Goal: Transaction & Acquisition: Book appointment/travel/reservation

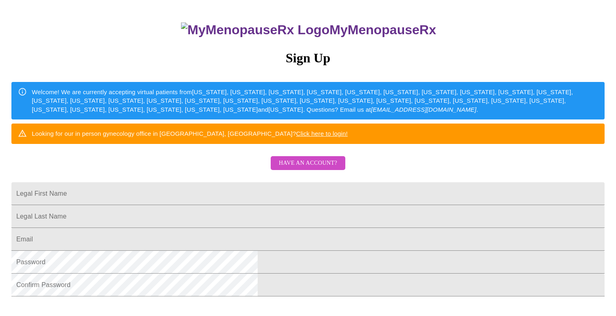
scroll to position [162, 0]
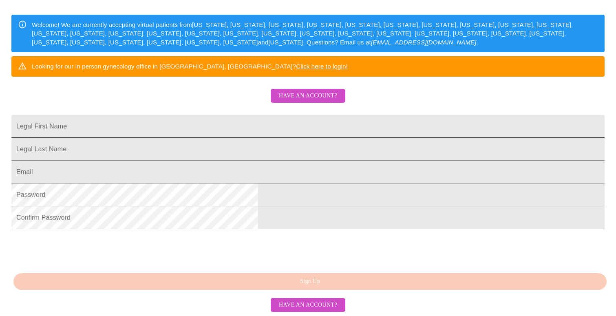
click at [315, 115] on input "Legal First Name" at bounding box center [307, 126] width 593 height 23
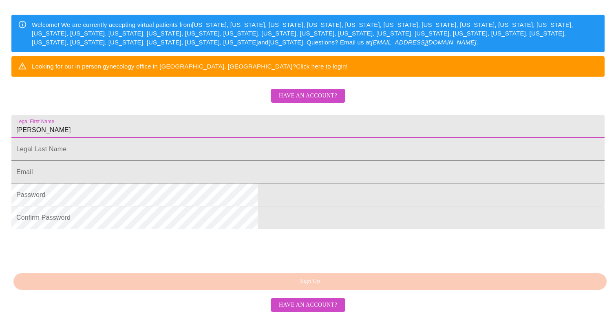
type input "[PERSON_NAME]"
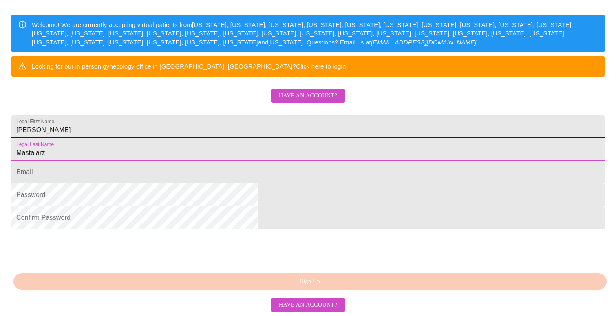
type input "Mastalarz"
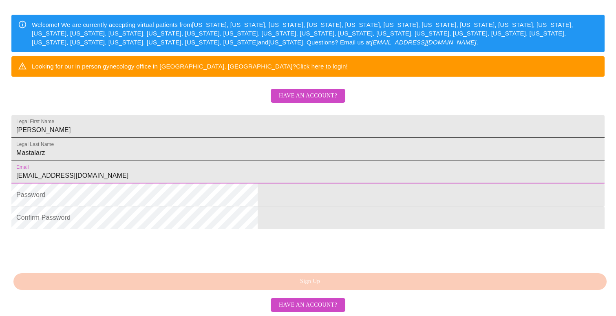
type input "[EMAIL_ADDRESS][DOMAIN_NAME]"
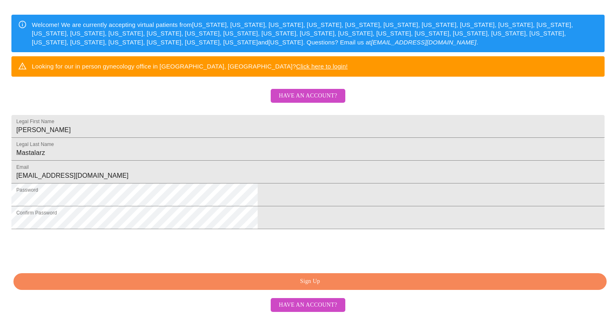
click at [254, 290] on button "Sign Up" at bounding box center [309, 281] width 593 height 17
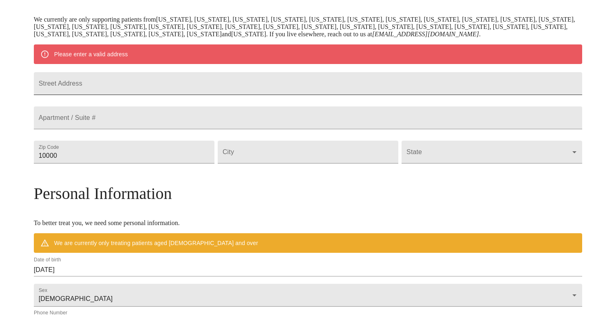
click at [187, 88] on input "Street Address" at bounding box center [308, 83] width 548 height 23
type input "[STREET_ADDRESS]"
type input "60148"
type input "Lombard"
click at [427, 172] on body "MyMenopauseRx Welcome to MyMenopauseRx Since it's your first time here, you'll …" at bounding box center [310, 166] width 615 height 635
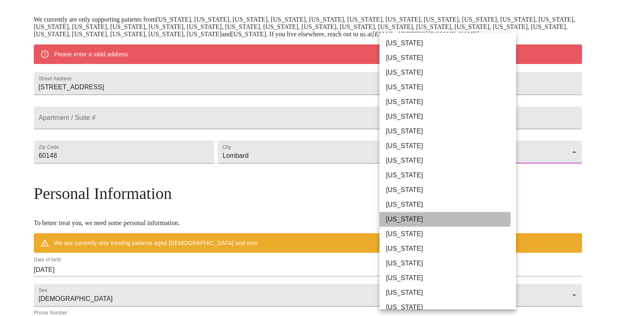
click at [424, 218] on li "[US_STATE]" at bounding box center [450, 219] width 143 height 15
type input "[US_STATE]"
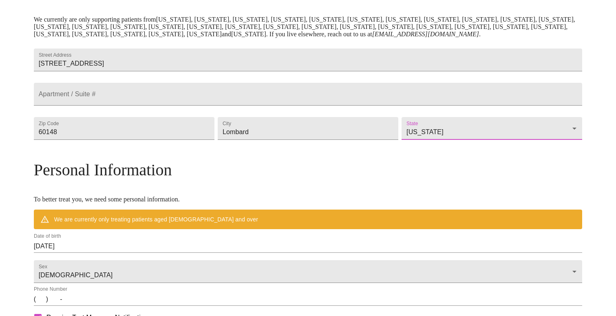
click at [415, 179] on h3 "Personal Information" at bounding box center [308, 169] width 548 height 19
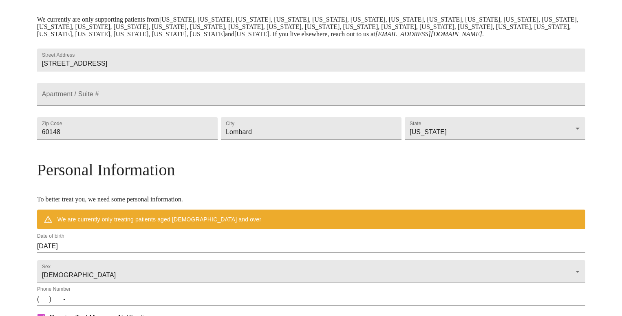
scroll to position [305, 0]
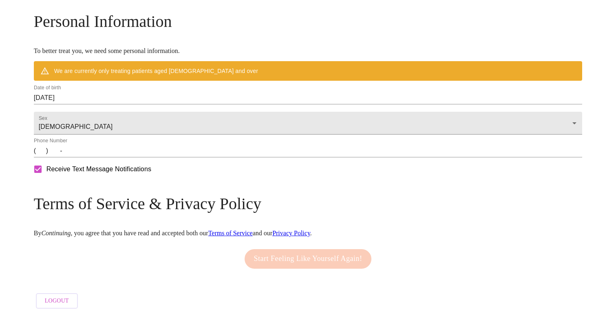
click at [114, 104] on input "[DATE]" at bounding box center [308, 97] width 548 height 13
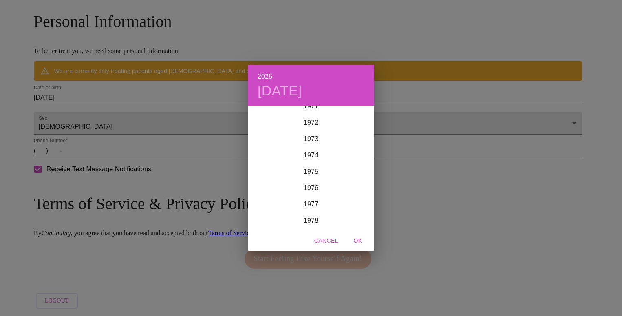
scroll to position [1183, 0]
click at [312, 217] on div "1978" at bounding box center [311, 219] width 126 height 16
click at [275, 153] on div "Apr" at bounding box center [269, 152] width 42 height 31
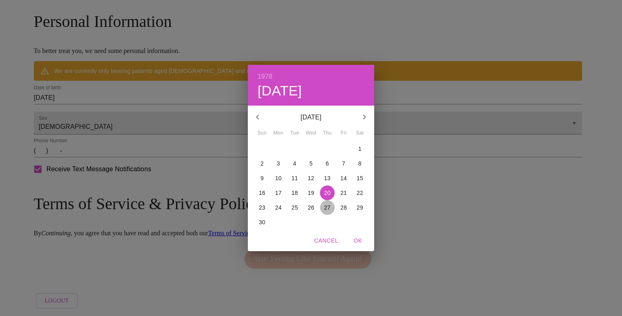
click at [330, 209] on p "27" at bounding box center [327, 207] width 7 height 8
click at [361, 241] on span "OK" at bounding box center [358, 241] width 20 height 10
type input "[DATE]"
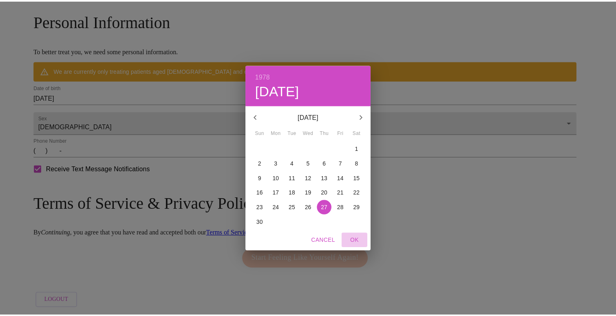
scroll to position [301, 0]
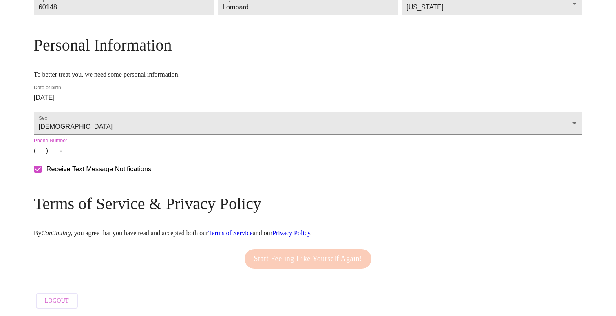
click at [107, 155] on input "(   )    -" at bounding box center [308, 150] width 548 height 13
type input "[PHONE_NUMBER]"
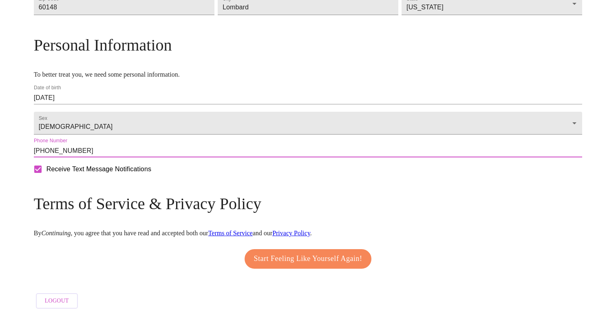
click at [333, 259] on span "Start Feeling Like Yourself Again!" at bounding box center [308, 258] width 108 height 13
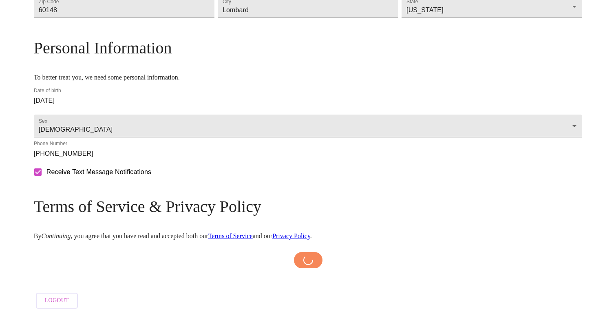
scroll to position [297, 0]
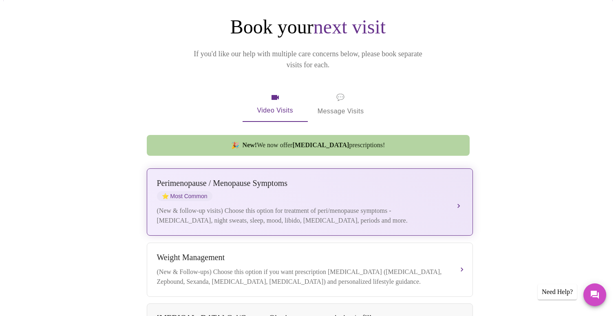
scroll to position [201, 0]
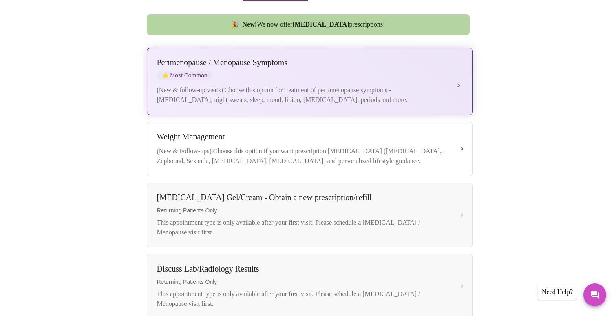
click at [361, 63] on div "[MEDICAL_DATA] / Menopause Symptoms ⭐ Most Common" at bounding box center [301, 69] width 289 height 22
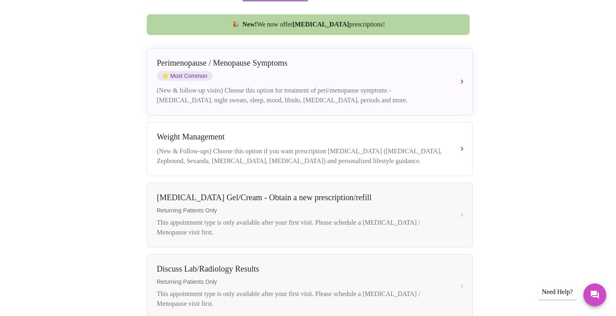
scroll to position [4, 0]
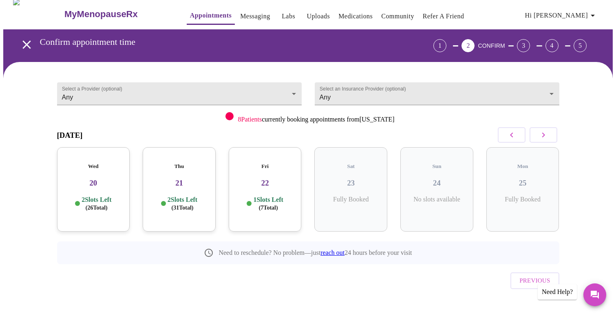
click at [88, 178] on h3 "20" at bounding box center [94, 182] width 60 height 9
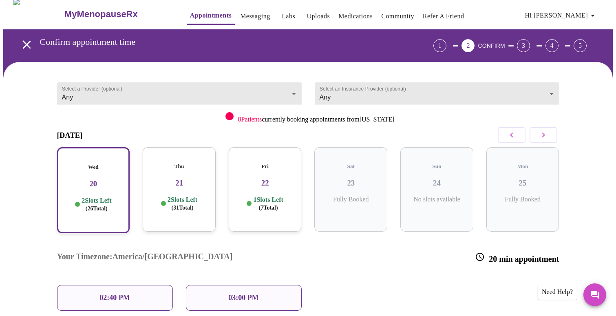
click at [141, 285] on div "02:40 PM" at bounding box center [115, 298] width 116 height 26
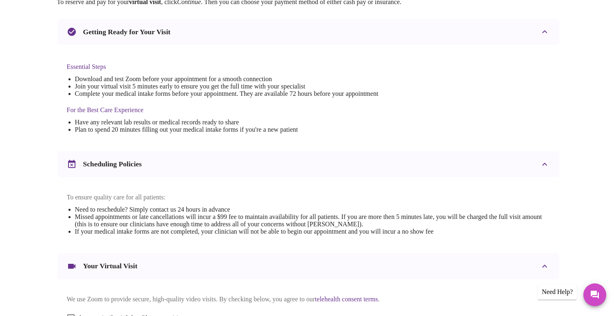
scroll to position [275, 0]
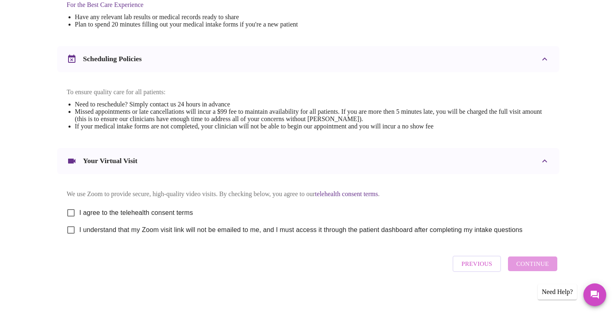
click at [481, 268] on span "Previous" at bounding box center [476, 263] width 31 height 11
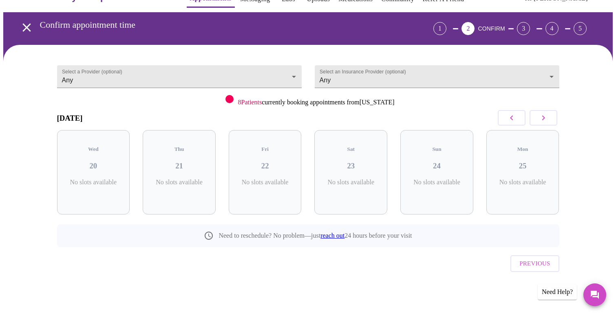
scroll to position [4, 0]
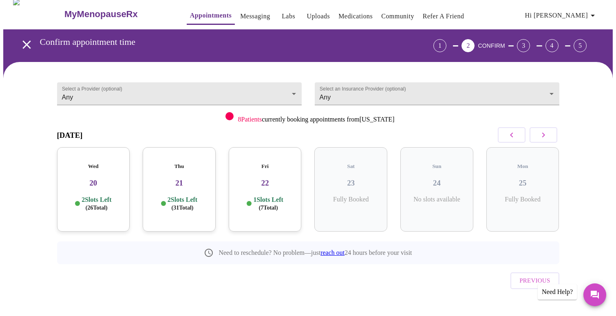
click at [545, 134] on icon "button" at bounding box center [543, 135] width 10 height 10
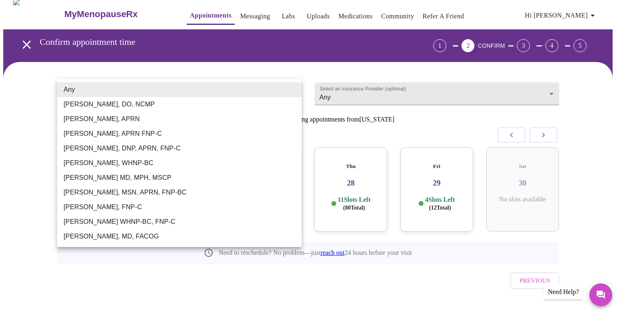
click at [295, 88] on body "MyMenopauseRx Appointments Messaging Labs Uploads Medications Community Refer a…" at bounding box center [310, 164] width 615 height 331
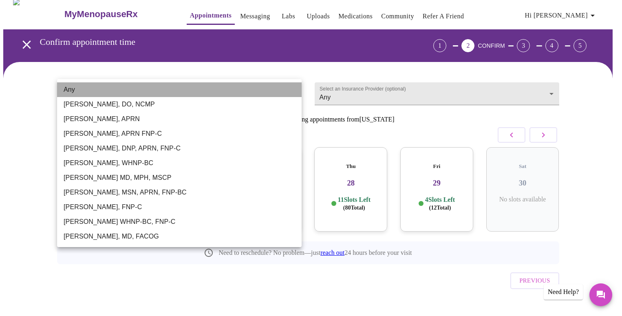
click at [295, 88] on li "Any" at bounding box center [179, 89] width 244 height 15
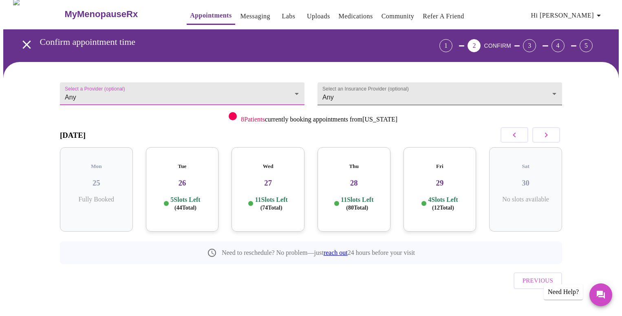
click at [326, 91] on body "MyMenopauseRx Appointments Messaging Labs Uploads Medications Community Refer a…" at bounding box center [310, 164] width 615 height 331
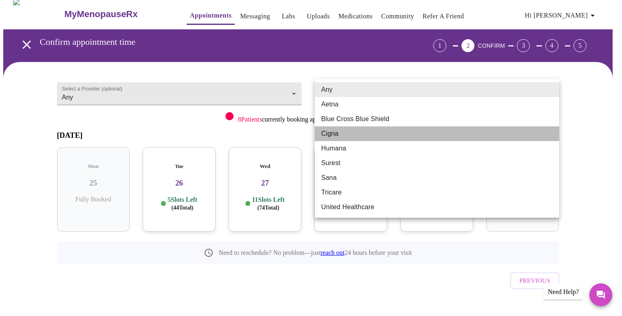
click at [332, 136] on li "Cigna" at bounding box center [437, 133] width 244 height 15
type input "Cigna"
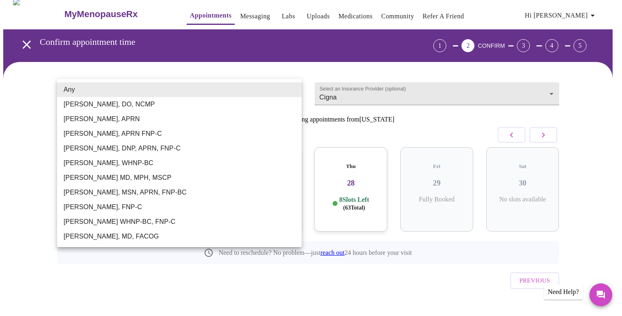
click at [238, 94] on body "MyMenopauseRx Appointments Messaging Labs Uploads Medications Community Refer a…" at bounding box center [310, 164] width 615 height 331
click at [238, 94] on li "Any" at bounding box center [179, 89] width 244 height 15
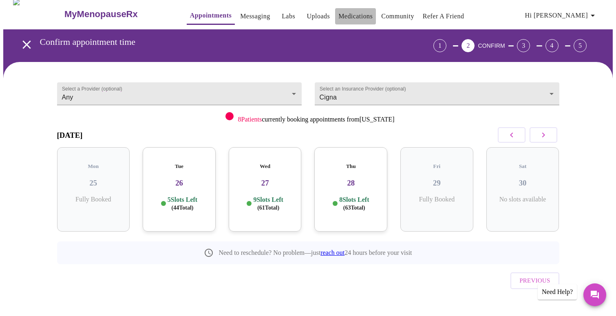
click at [338, 13] on link "Medications" at bounding box center [355, 16] width 34 height 11
